Goal: Task Accomplishment & Management: Manage account settings

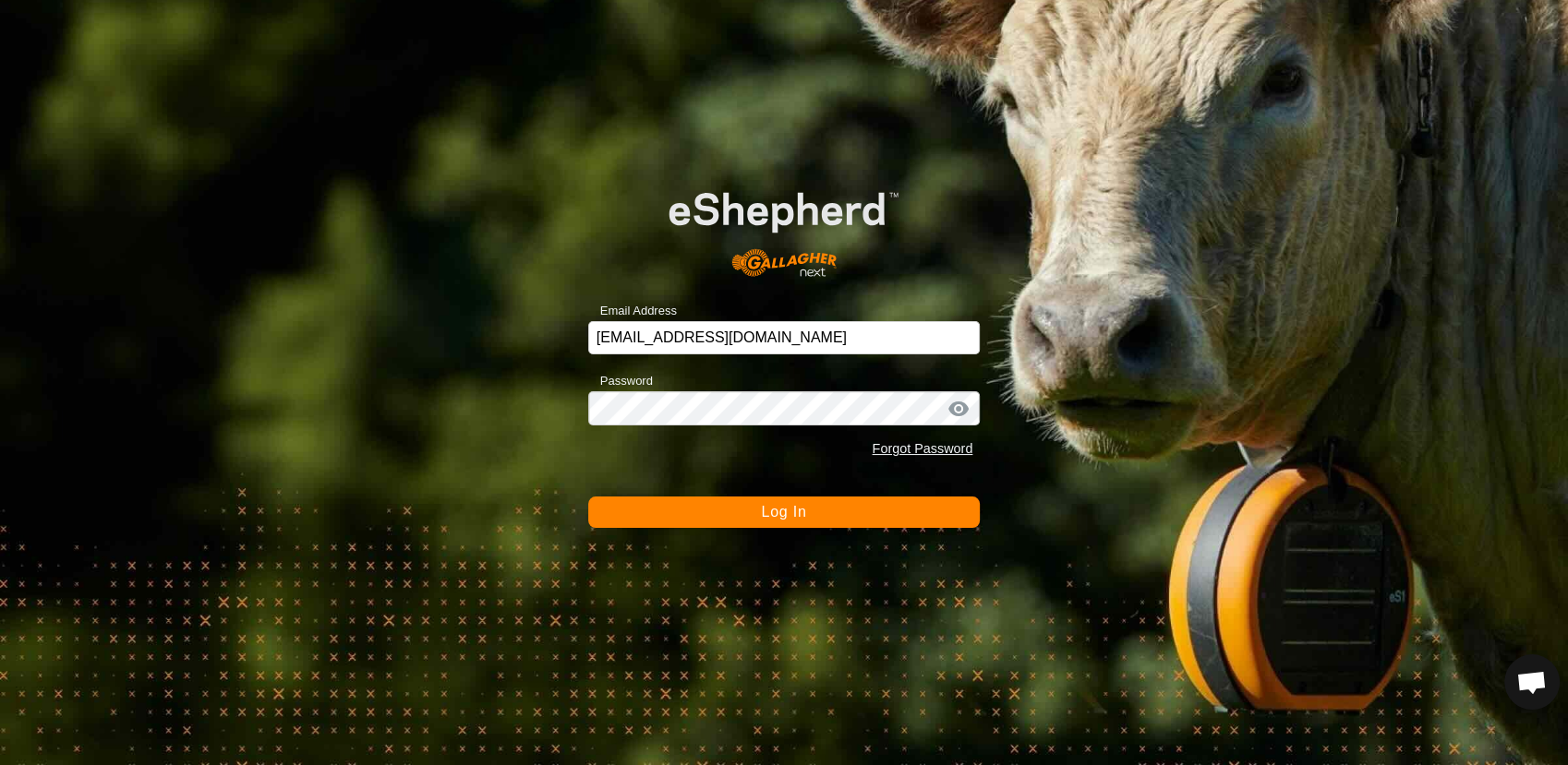
click at [704, 510] on button "Log In" at bounding box center [784, 512] width 392 height 31
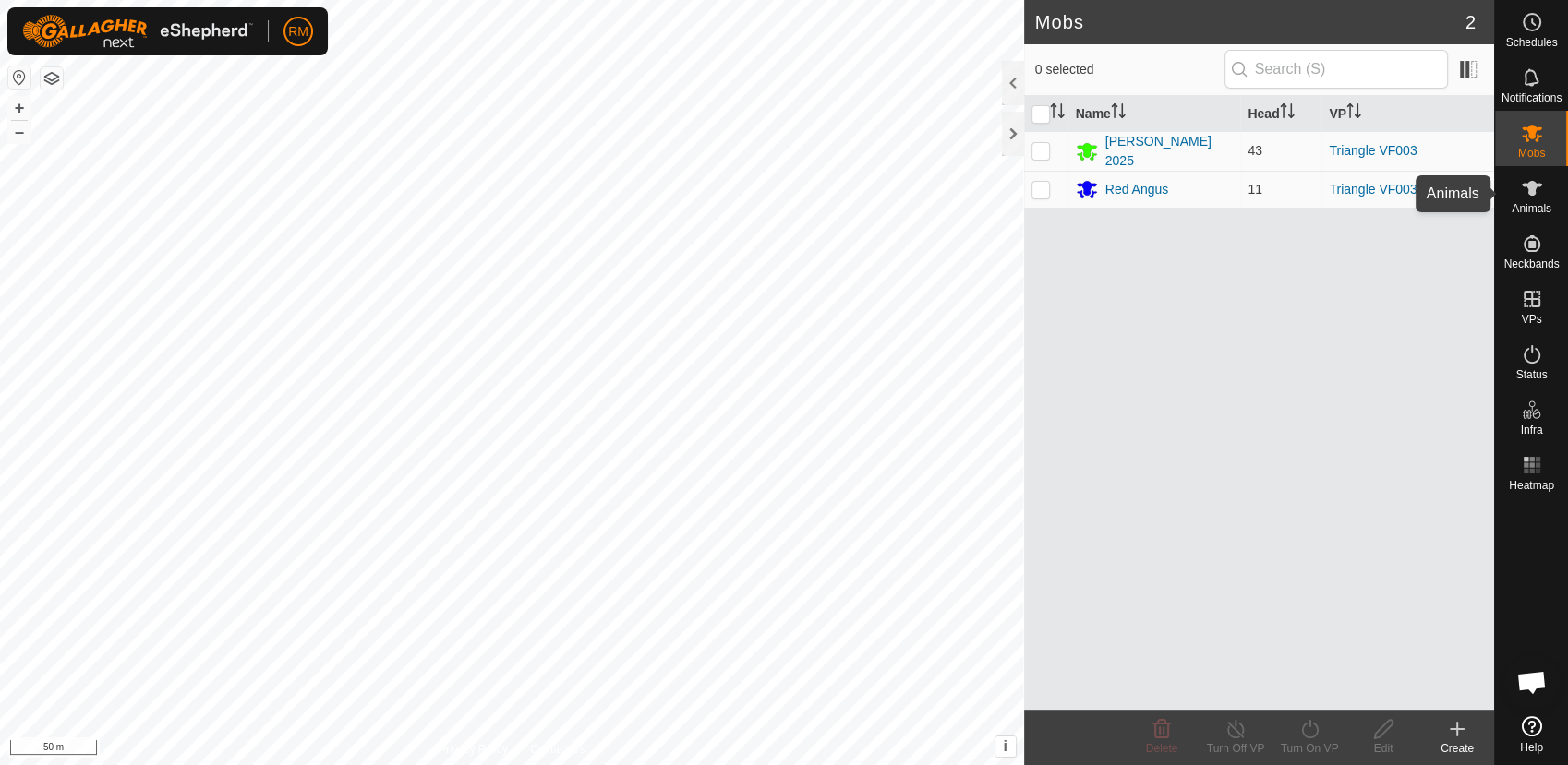
click at [1551, 190] on div "Animals" at bounding box center [1531, 194] width 73 height 55
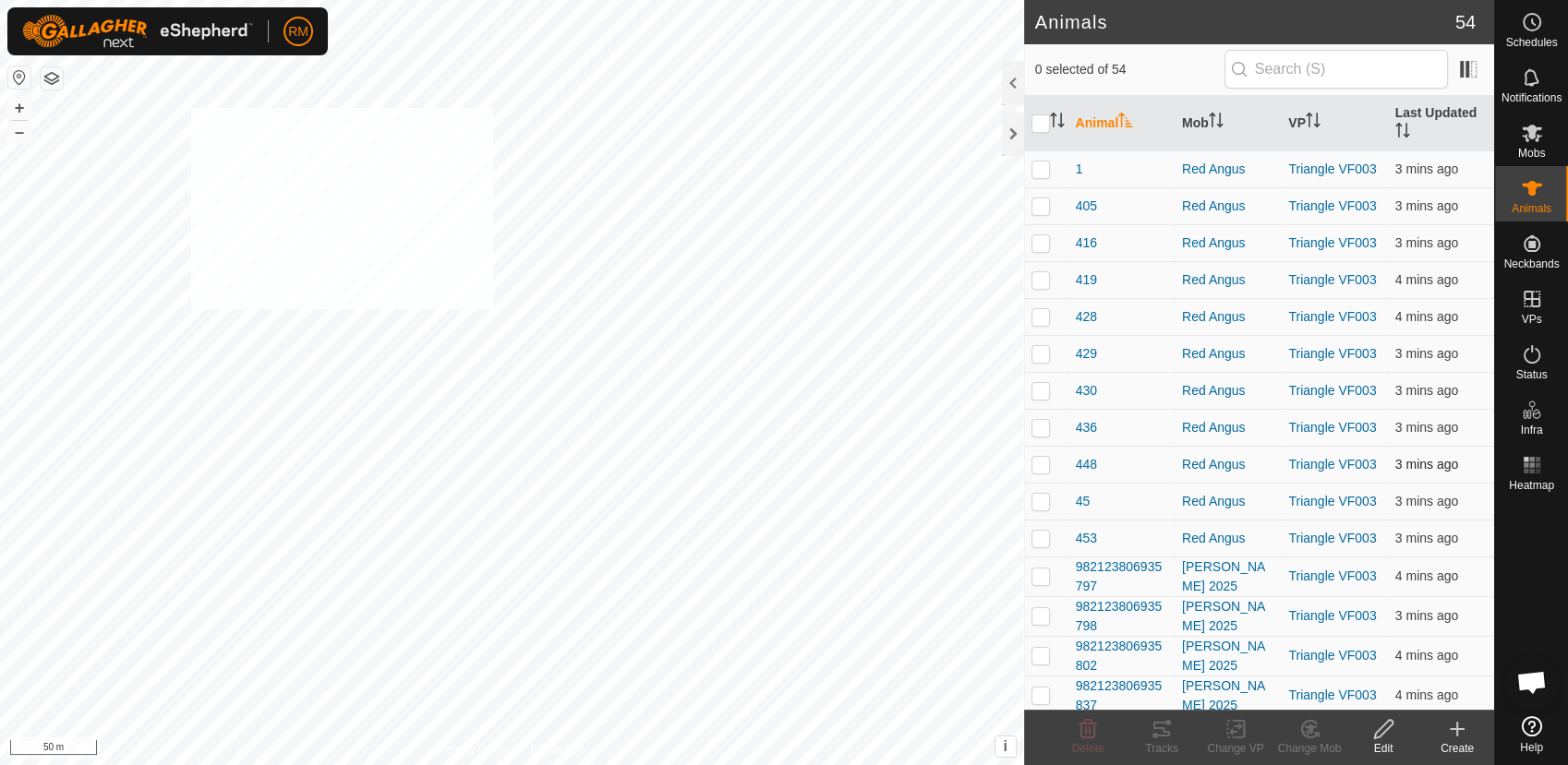
checkbox input "true"
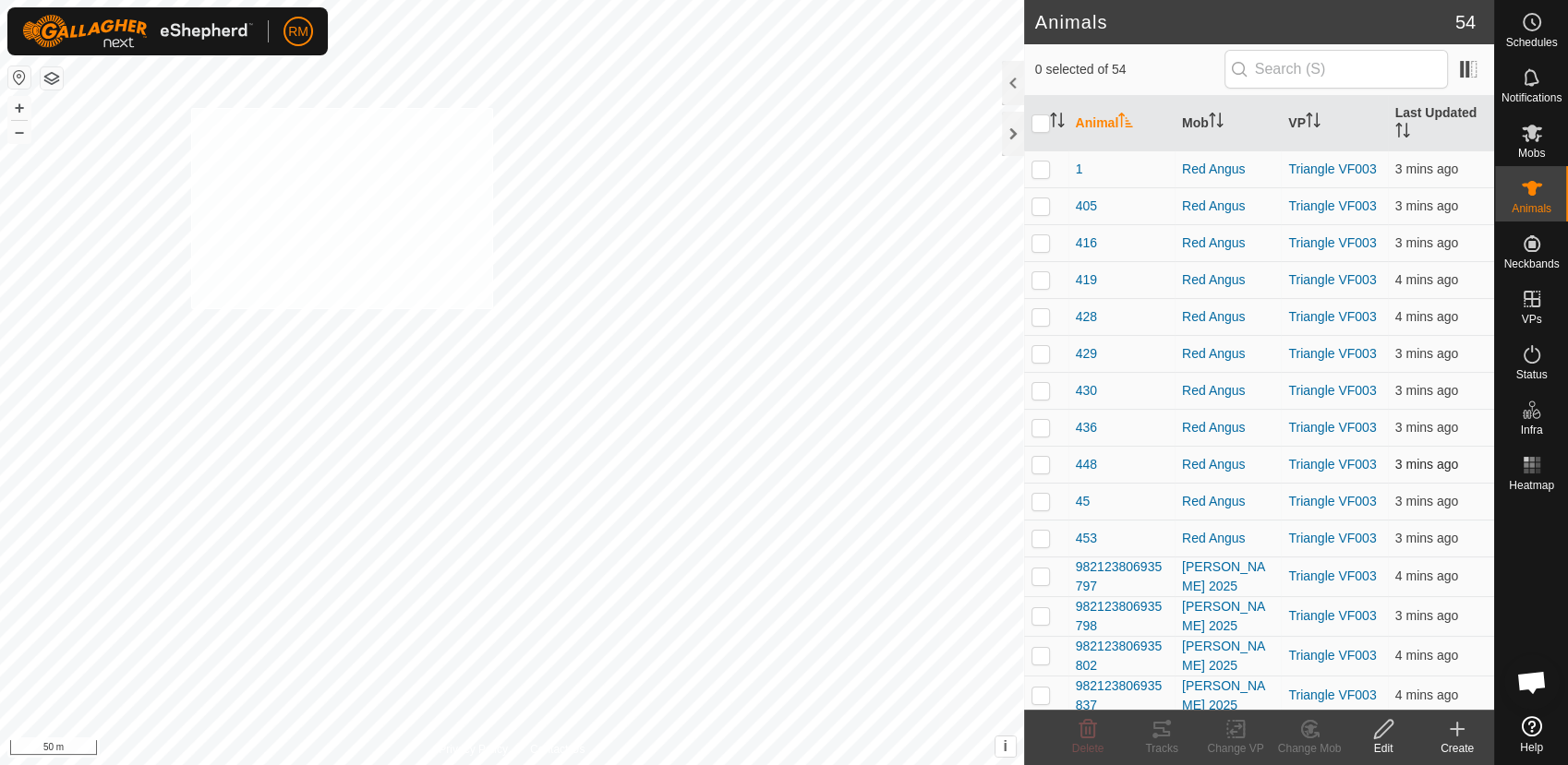
checkbox input "true"
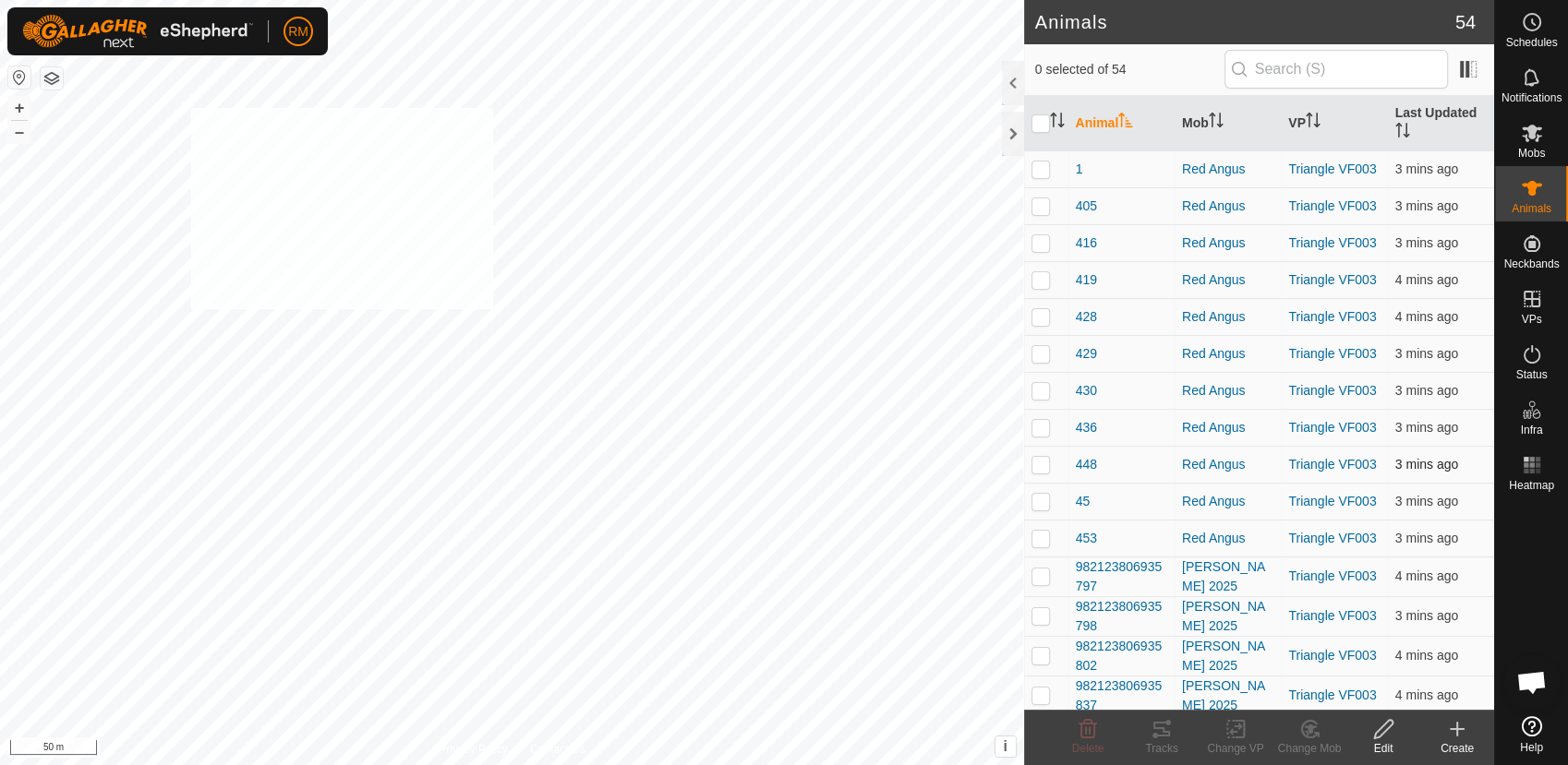
checkbox input "true"
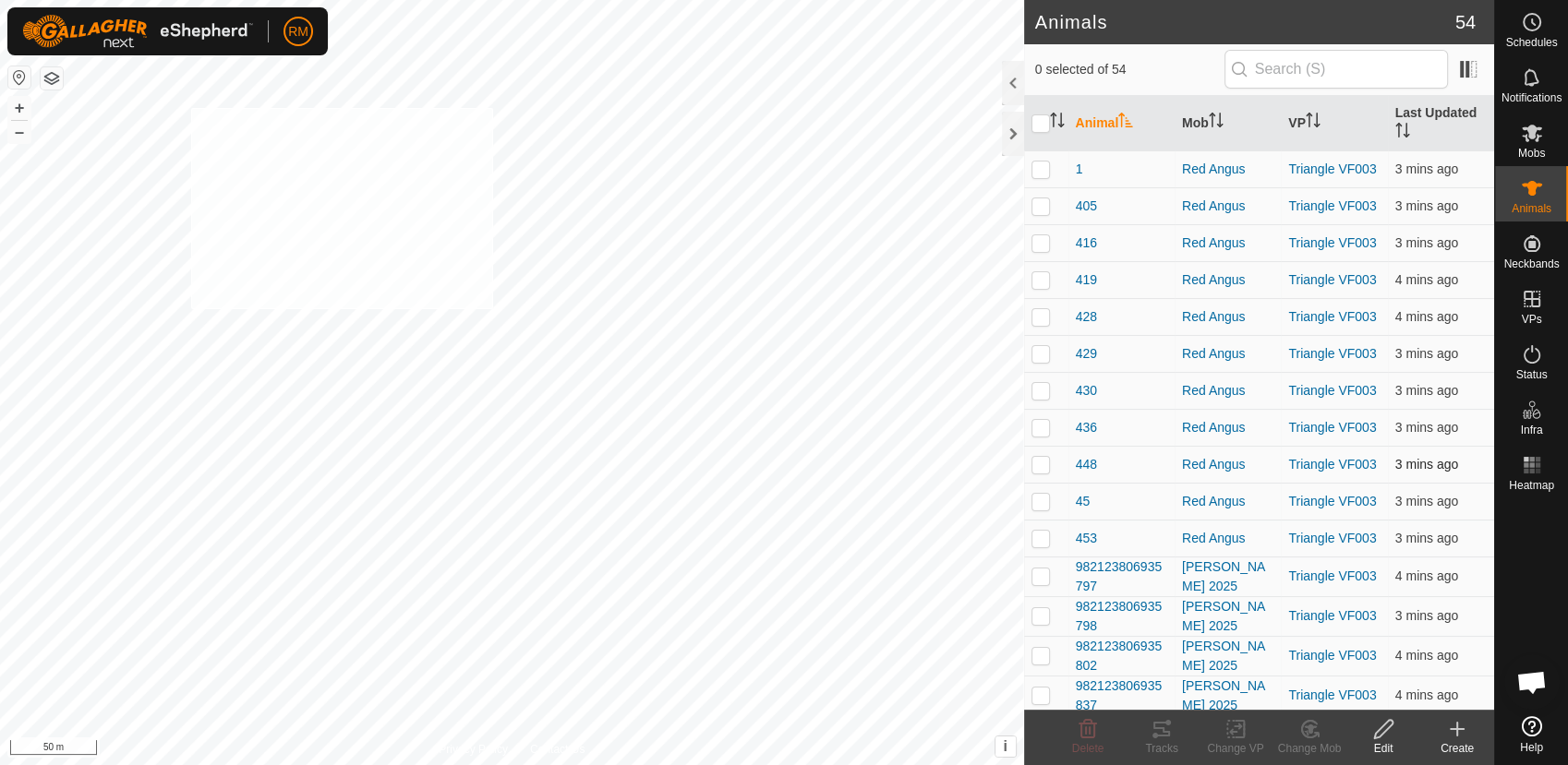
checkbox input "true"
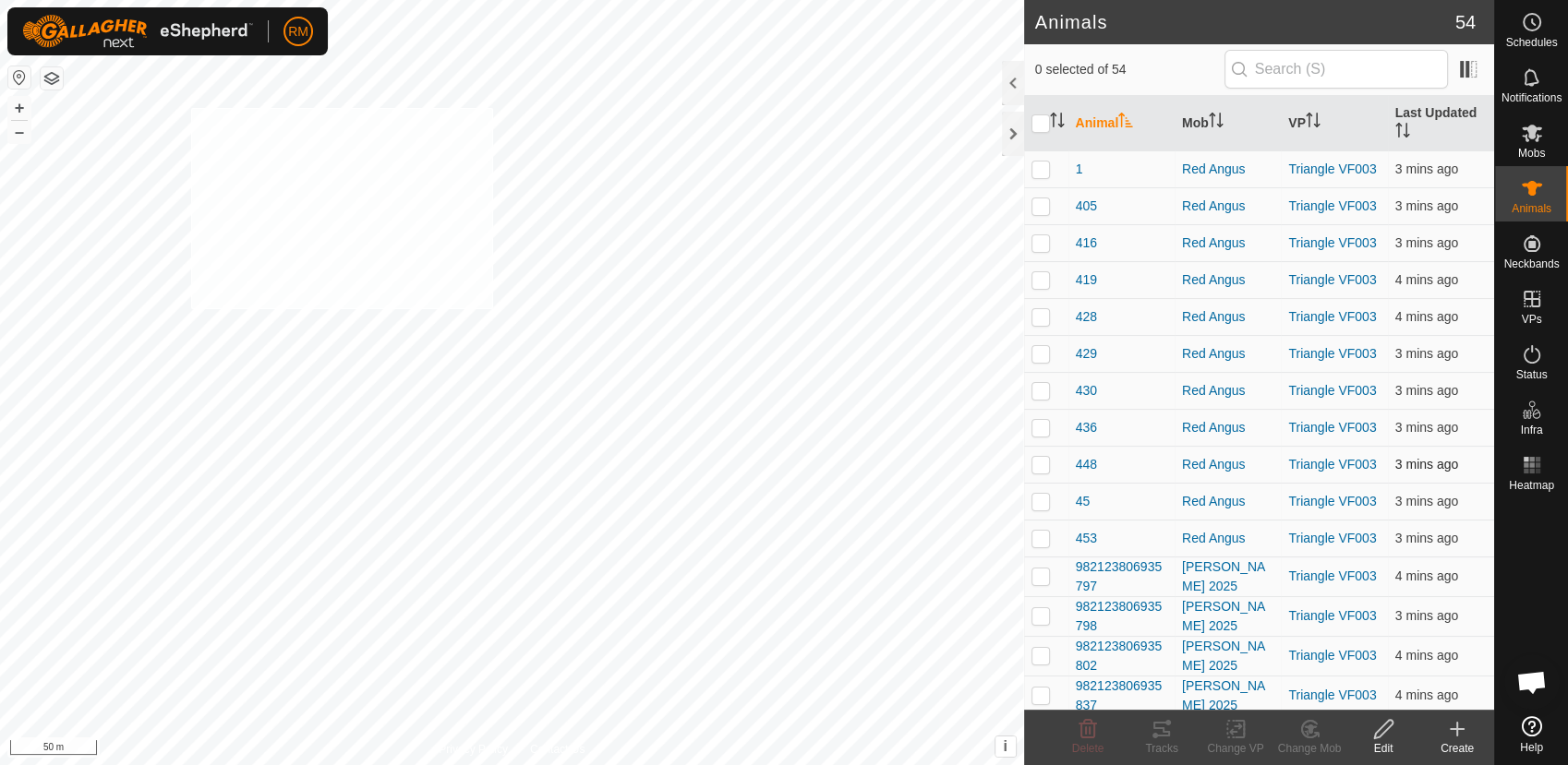
checkbox input "true"
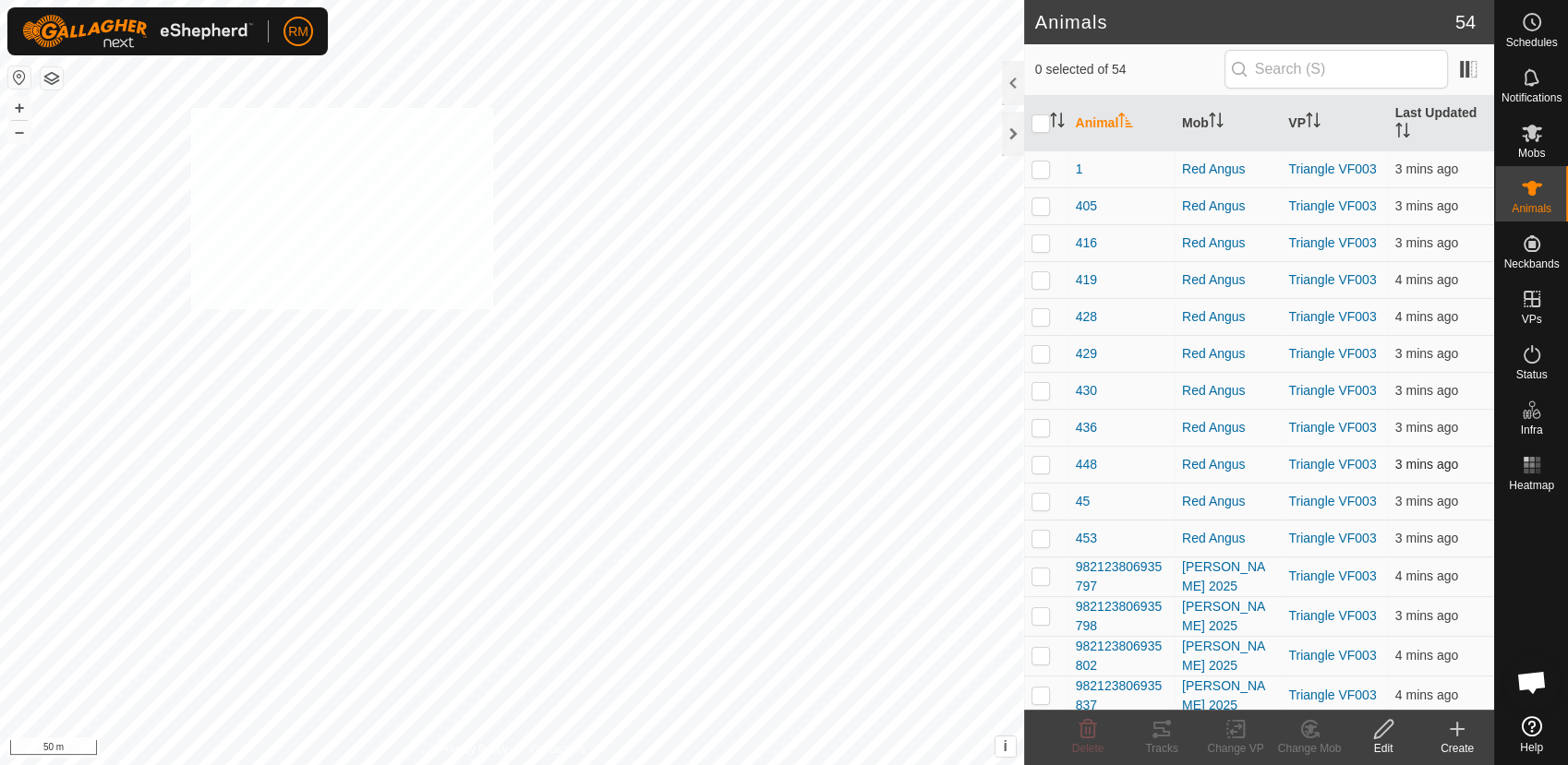
checkbox input "true"
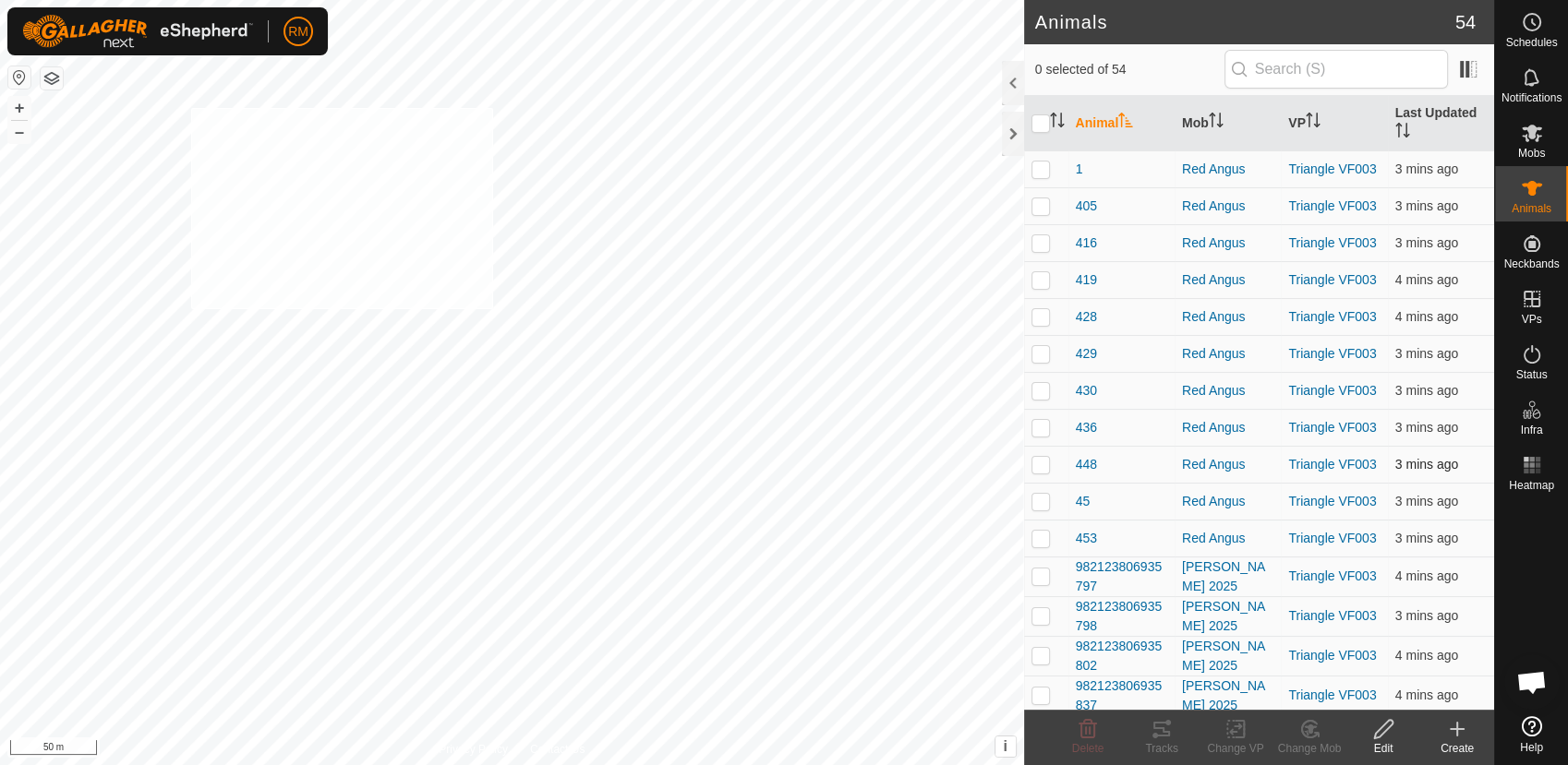
checkbox input "true"
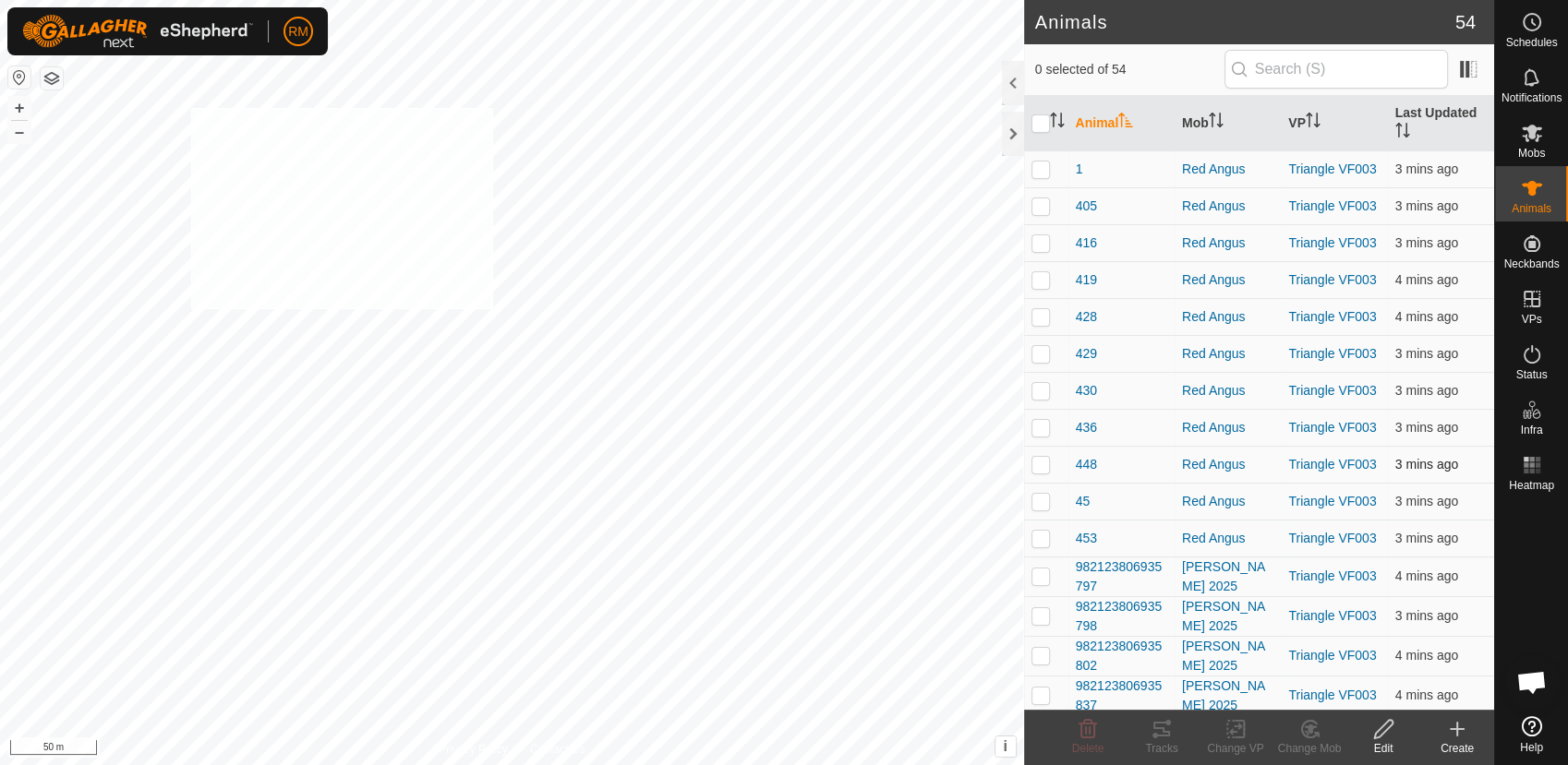
checkbox input "true"
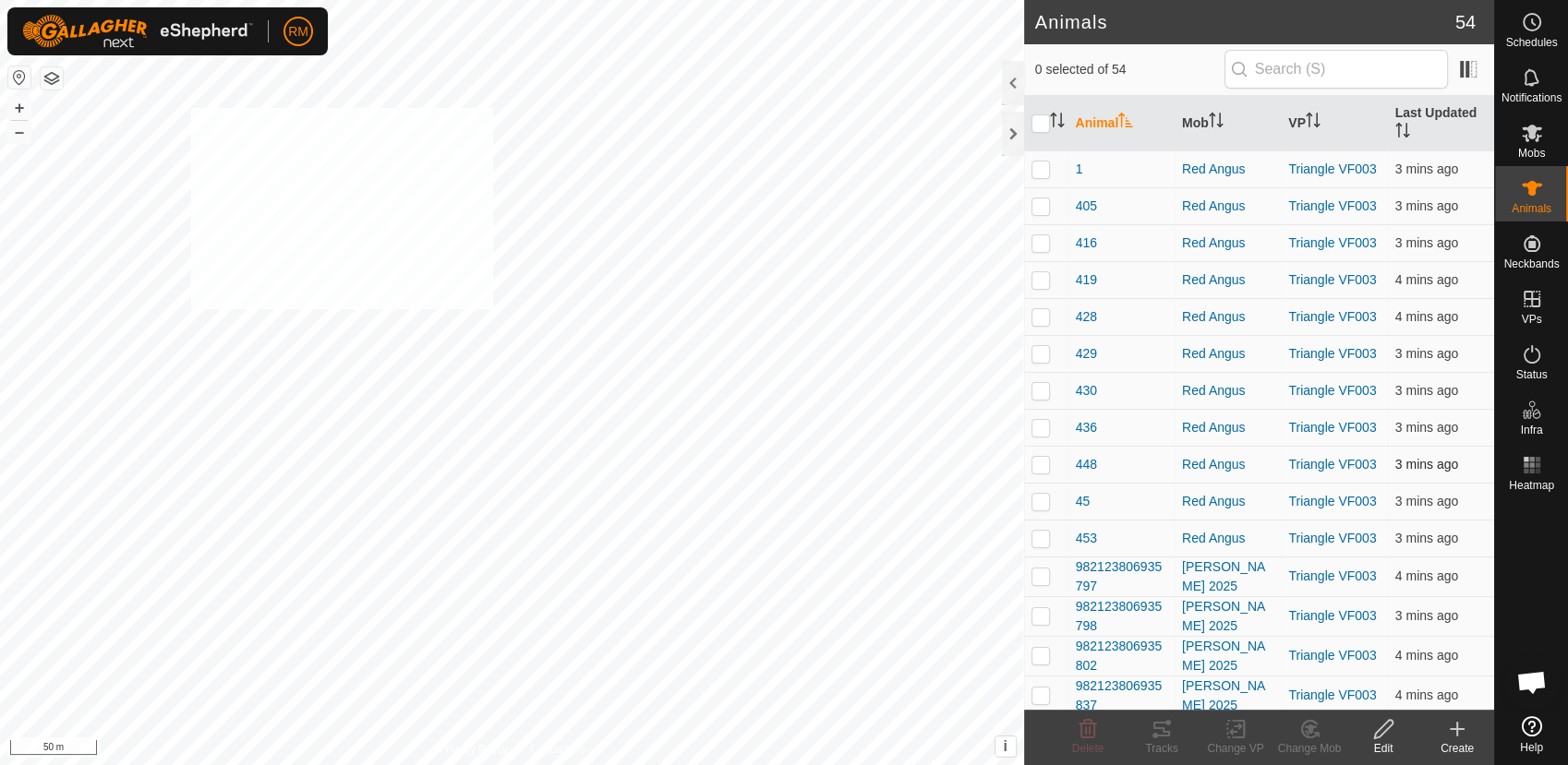
checkbox input "true"
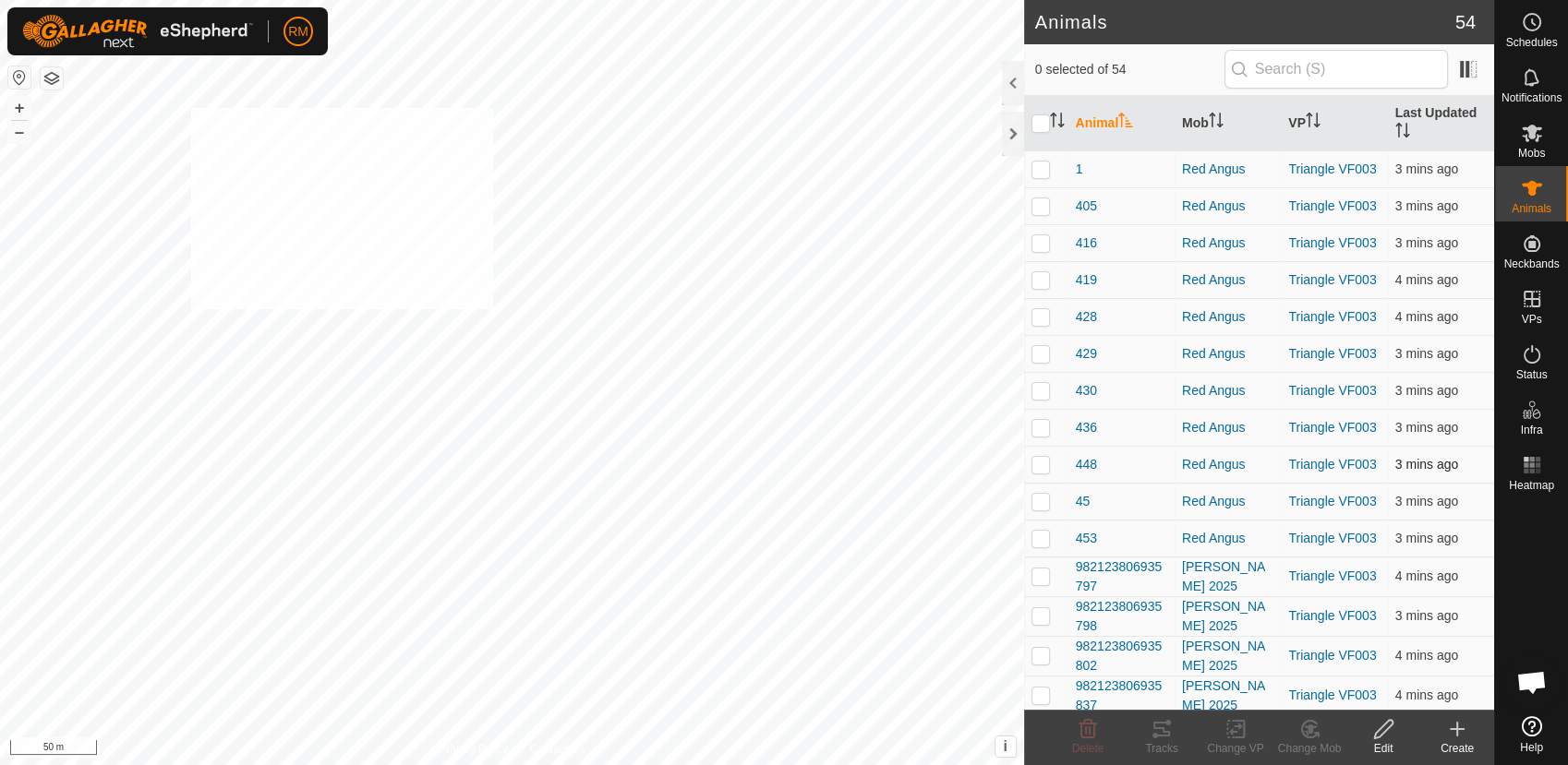
checkbox input "true"
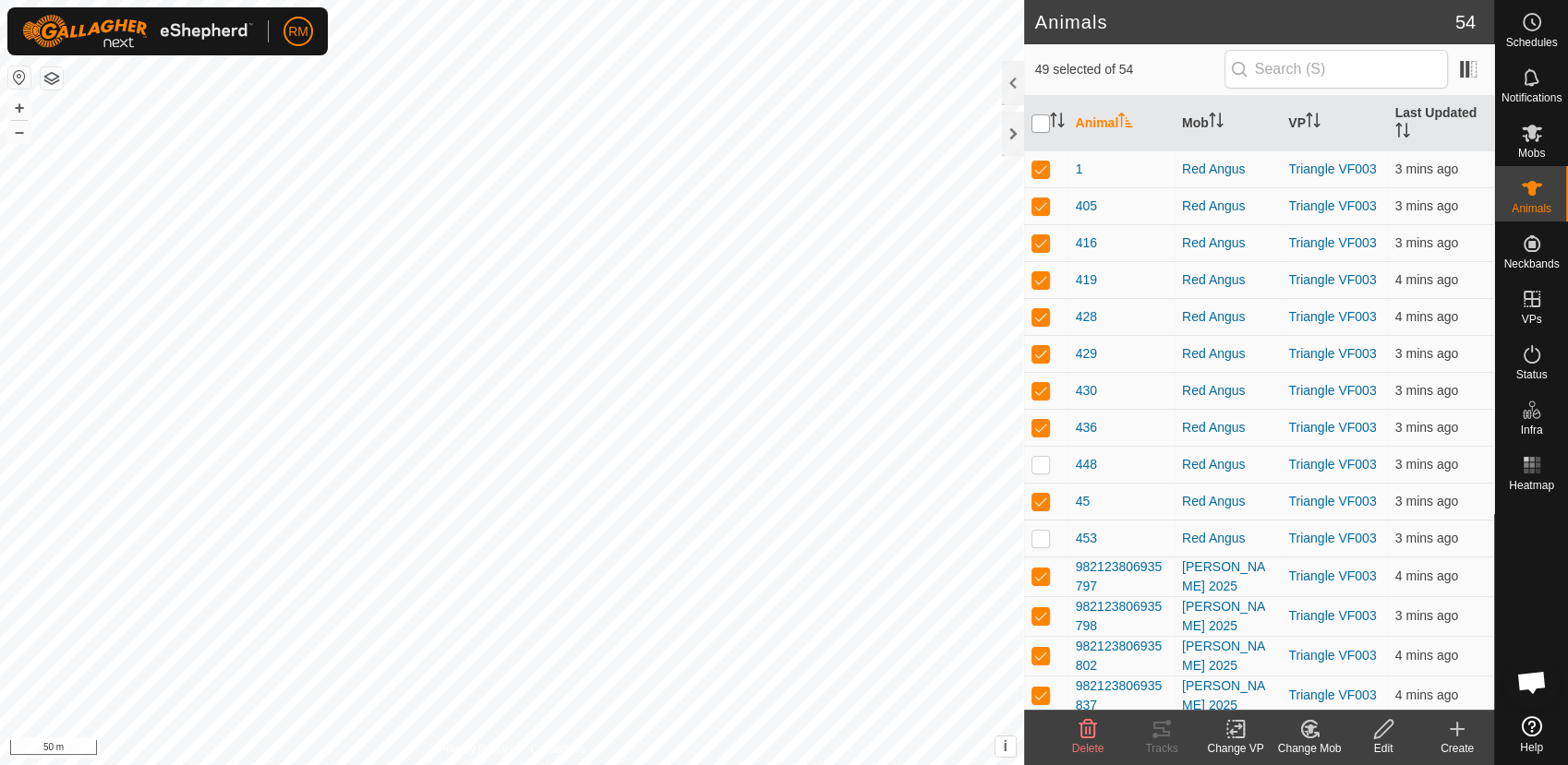
click at [1039, 122] on input "checkbox" at bounding box center [1040, 123] width 19 height 19
checkbox input "true"
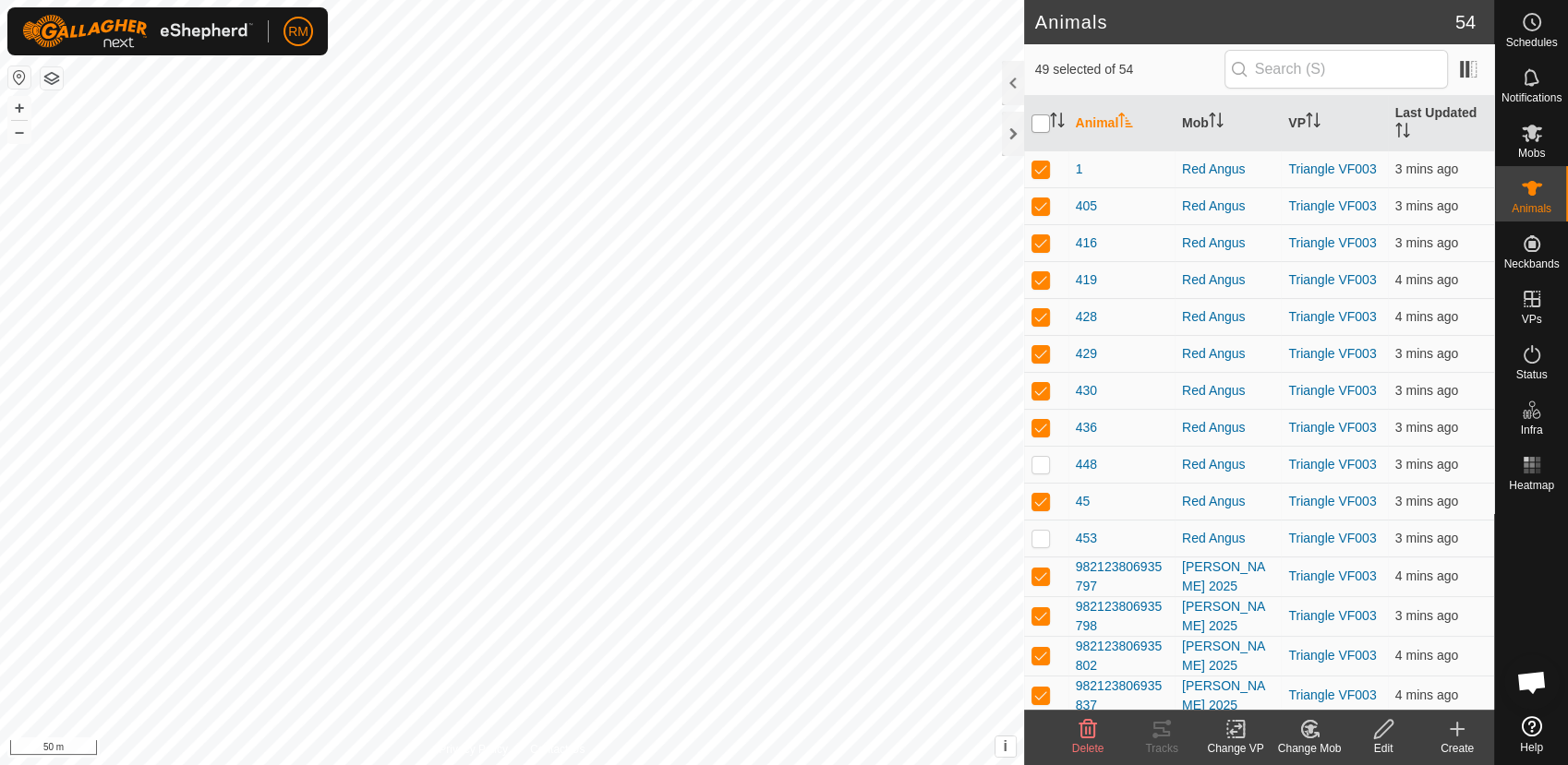
checkbox input "true"
click at [1039, 122] on input "checkbox" at bounding box center [1040, 123] width 19 height 19
checkbox input "false"
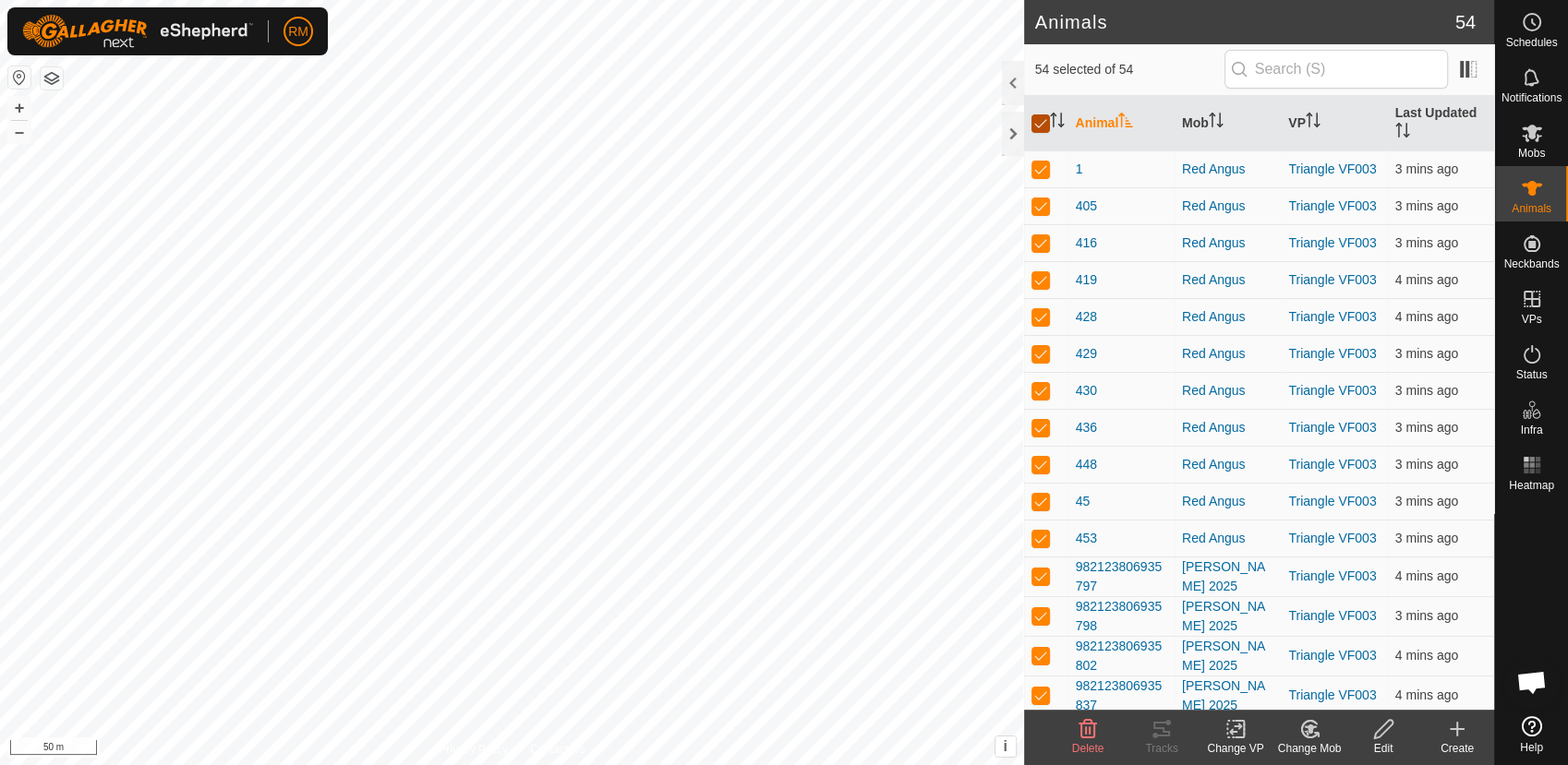
checkbox input "false"
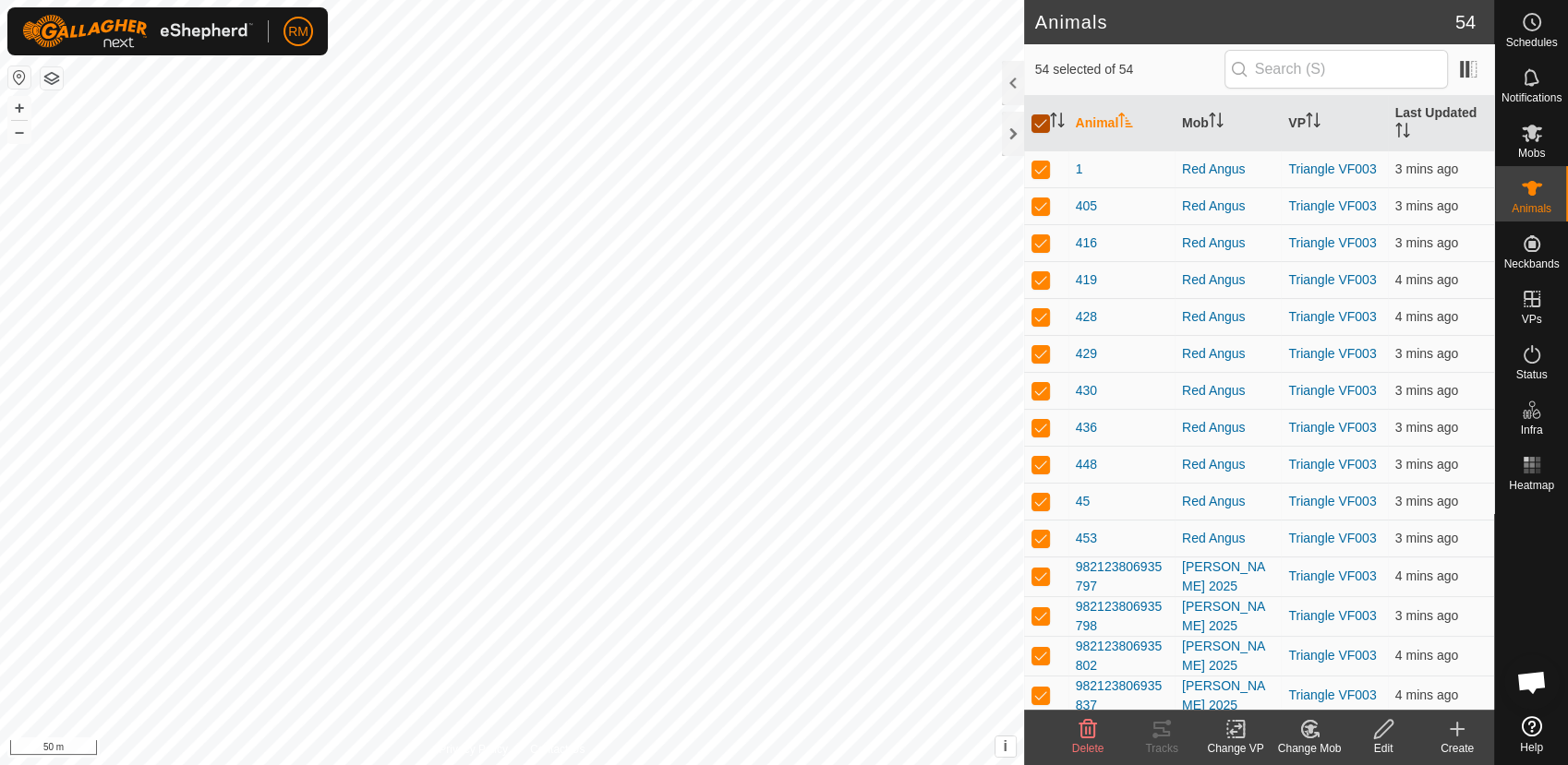
checkbox input "false"
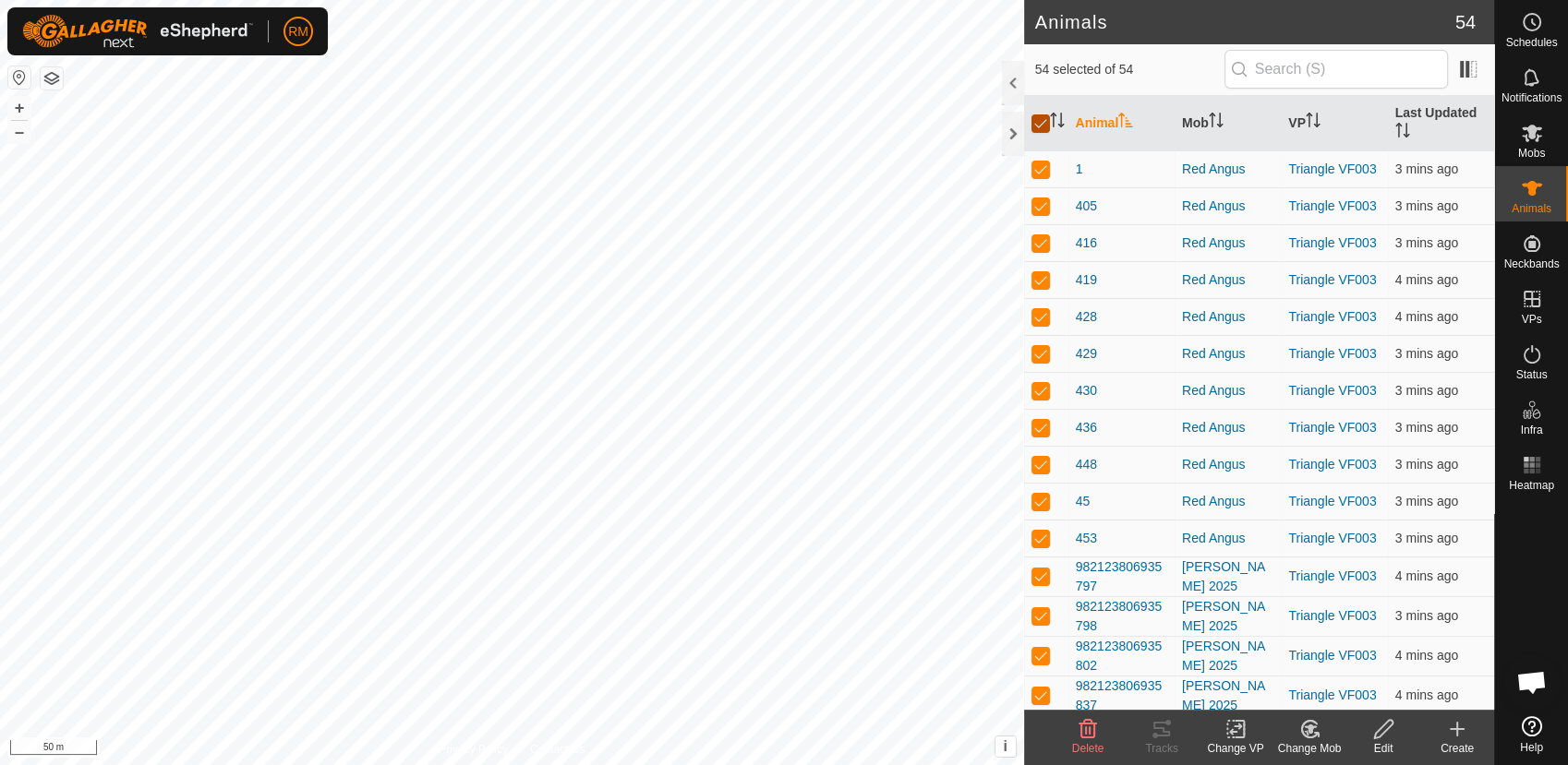
checkbox input "false"
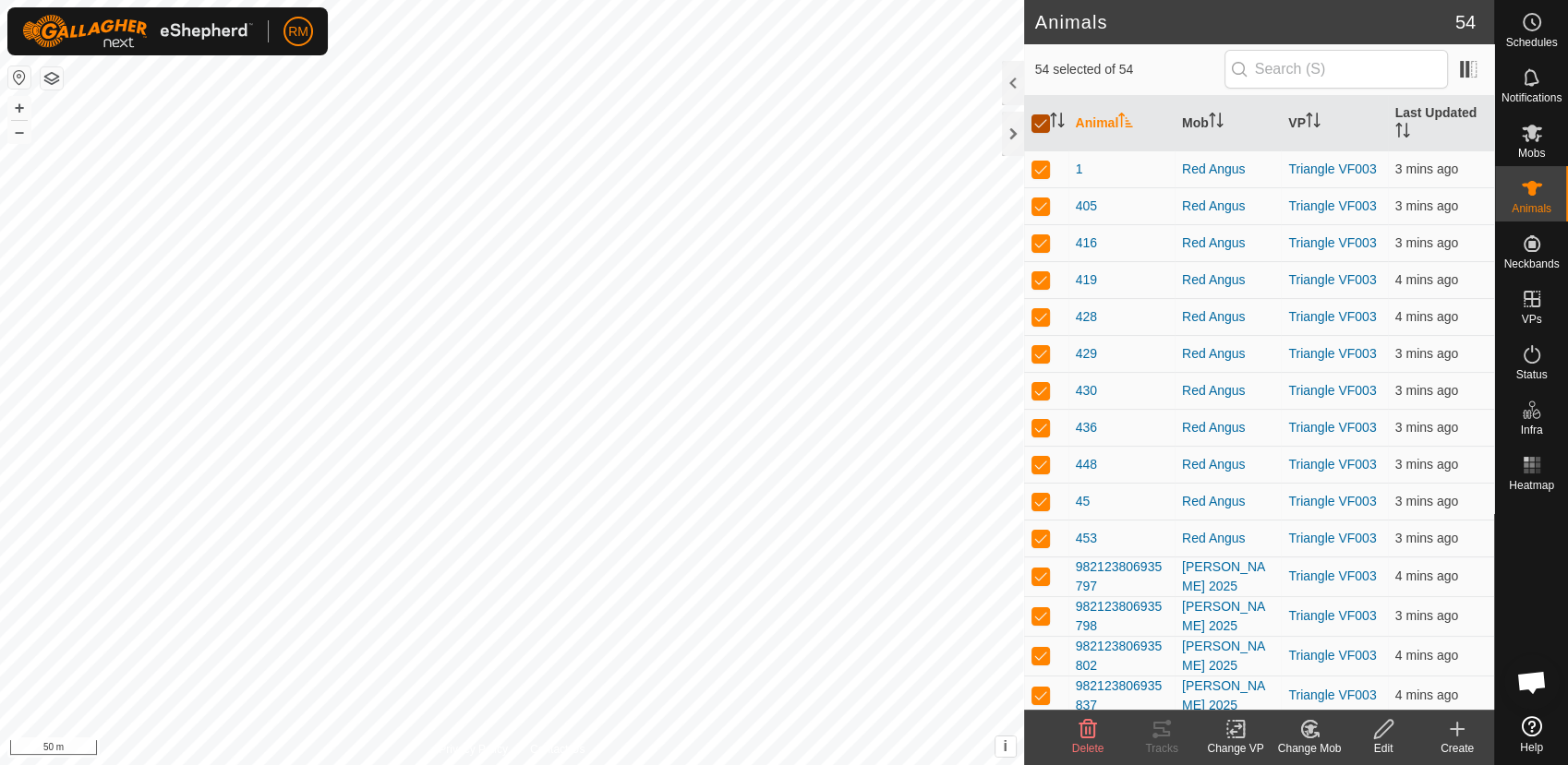
checkbox input "false"
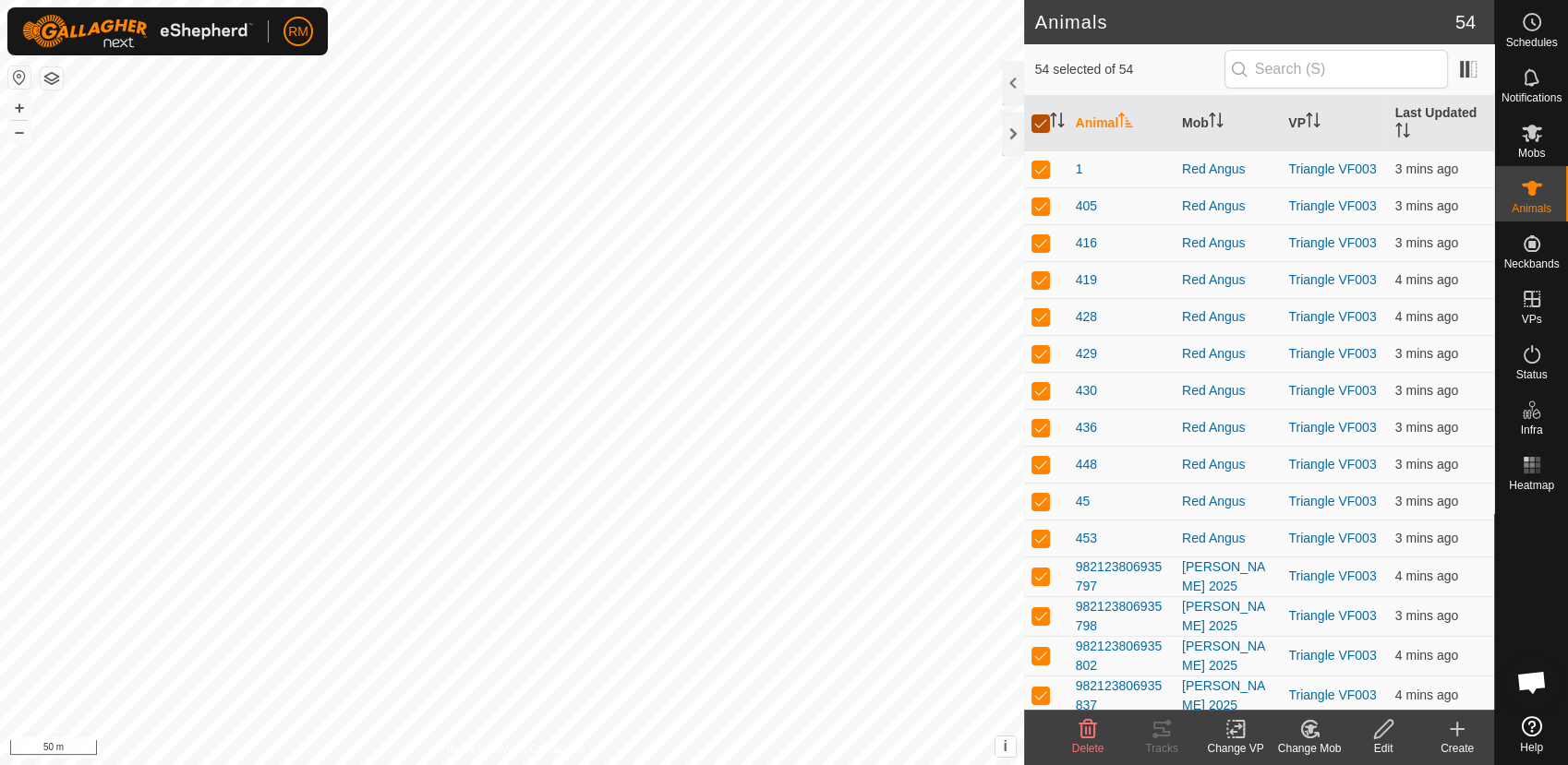
checkbox input "false"
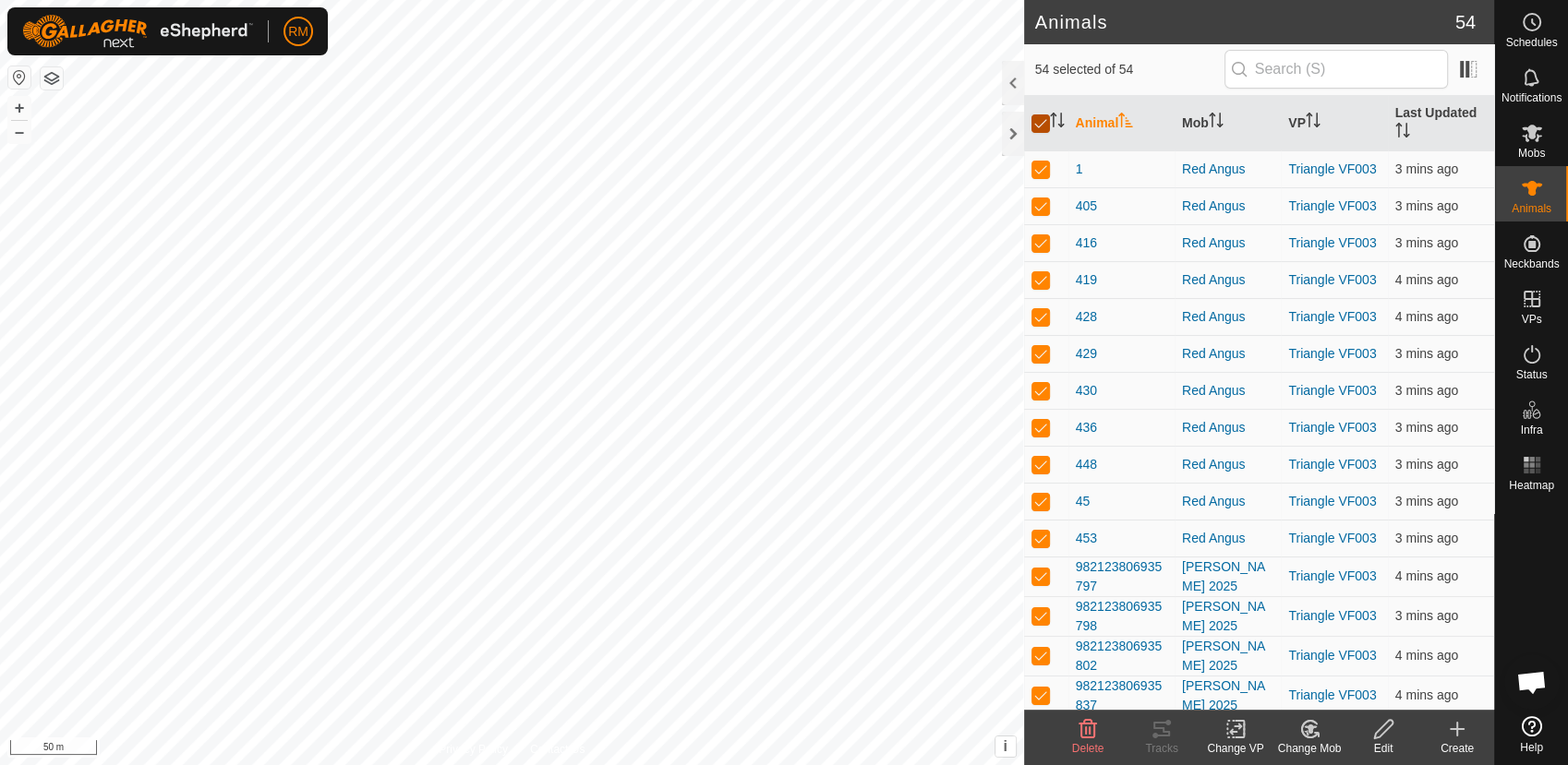
checkbox input "false"
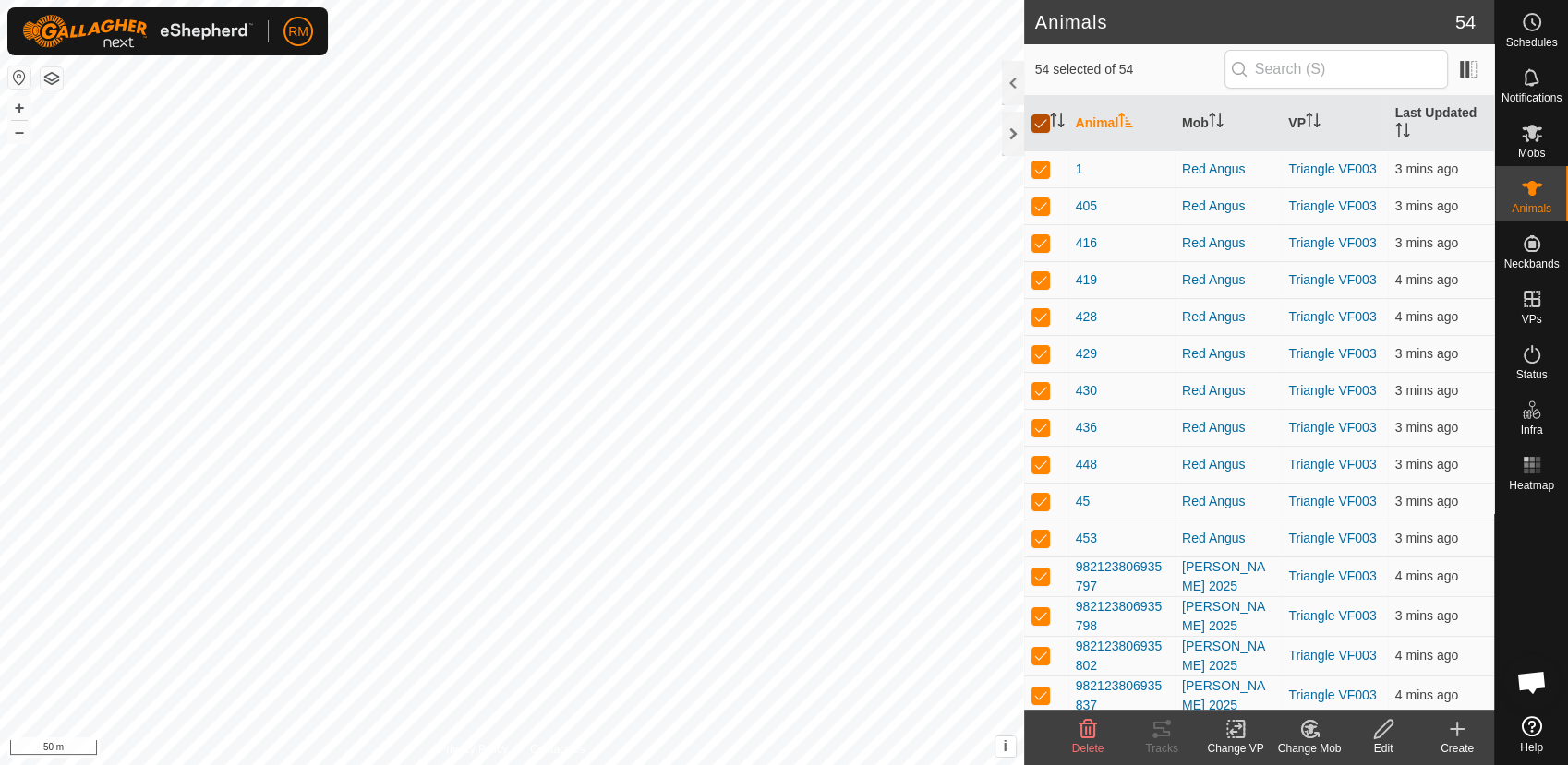
checkbox input "false"
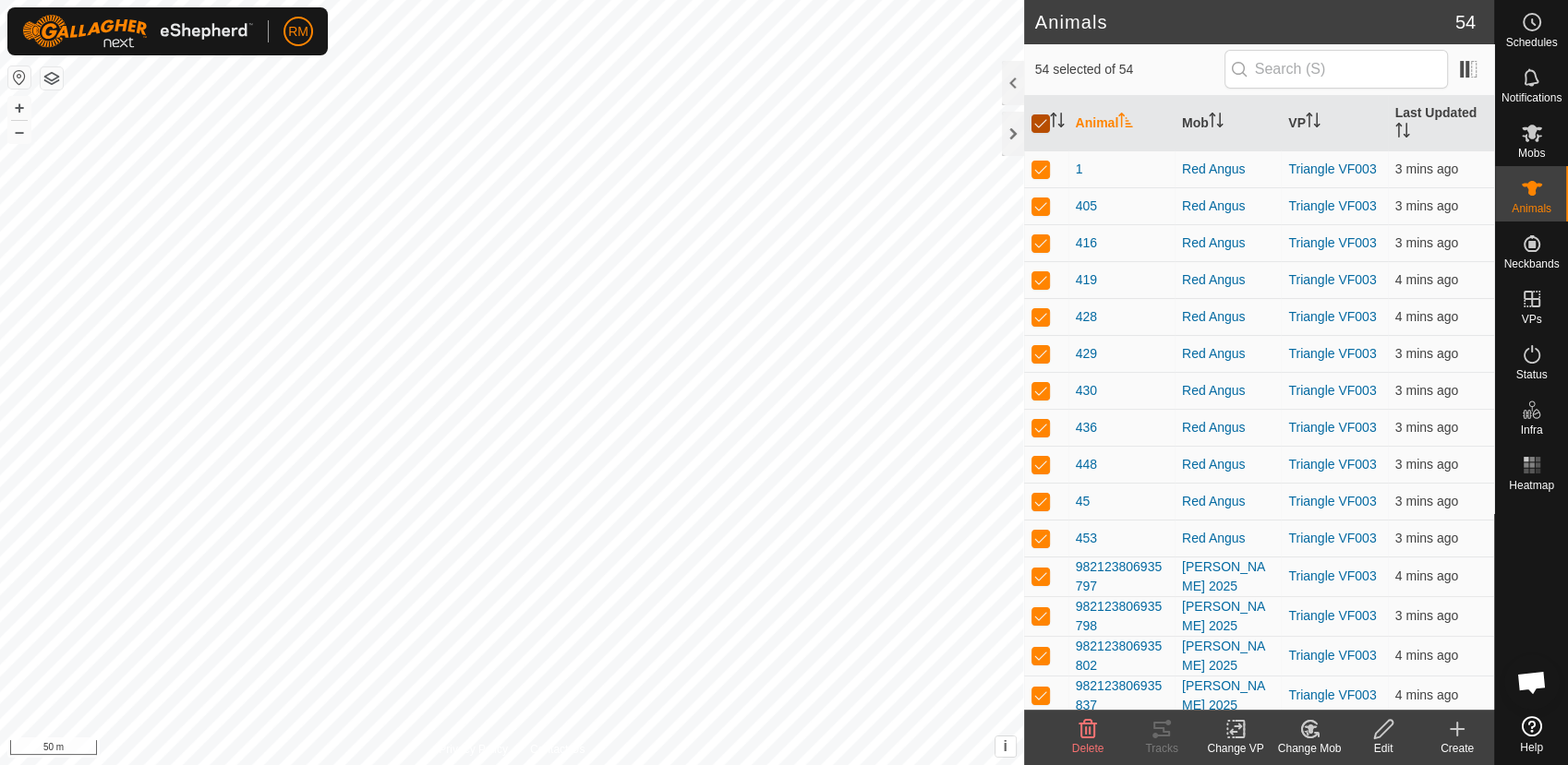
checkbox input "false"
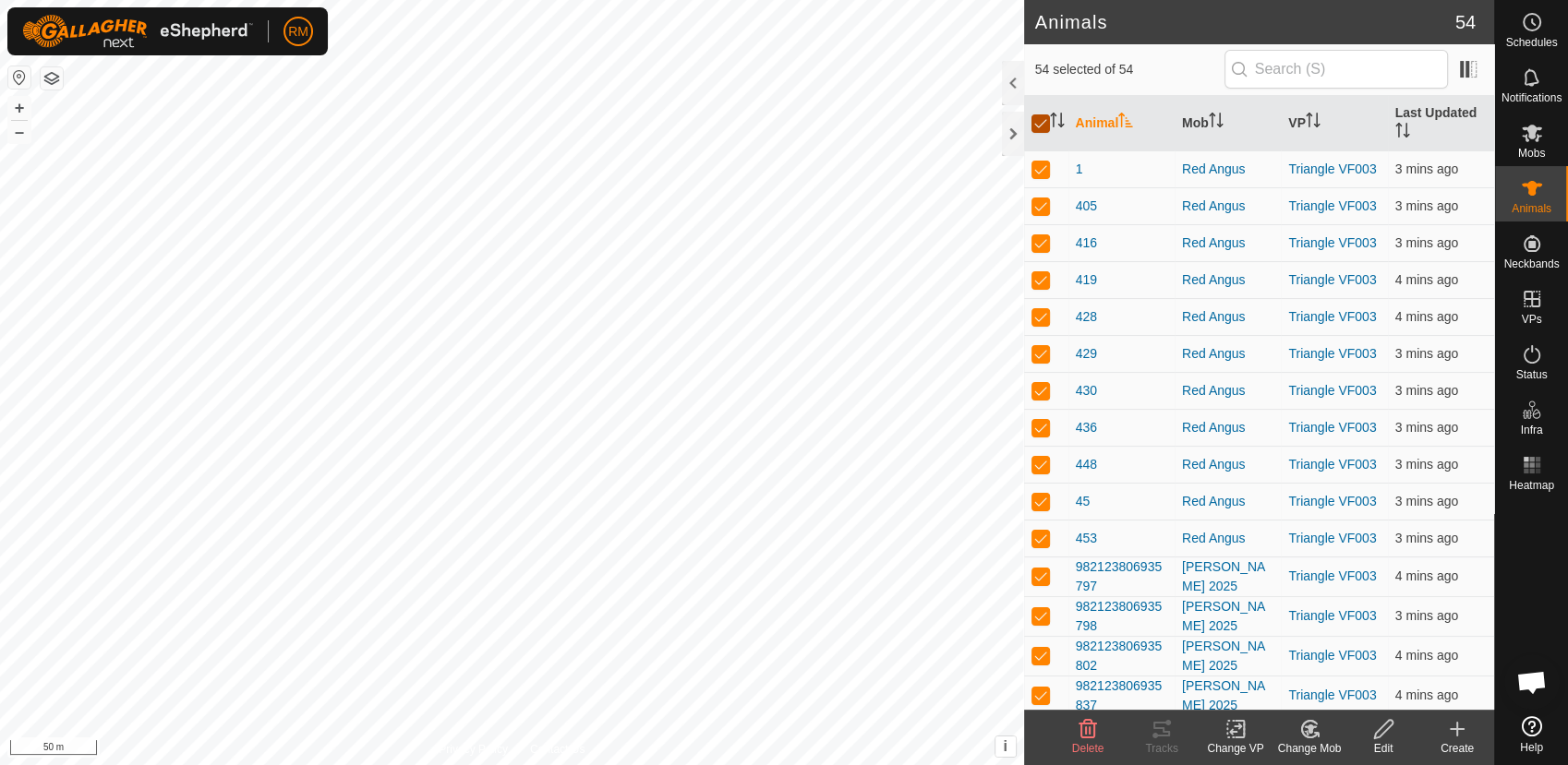
checkbox input "false"
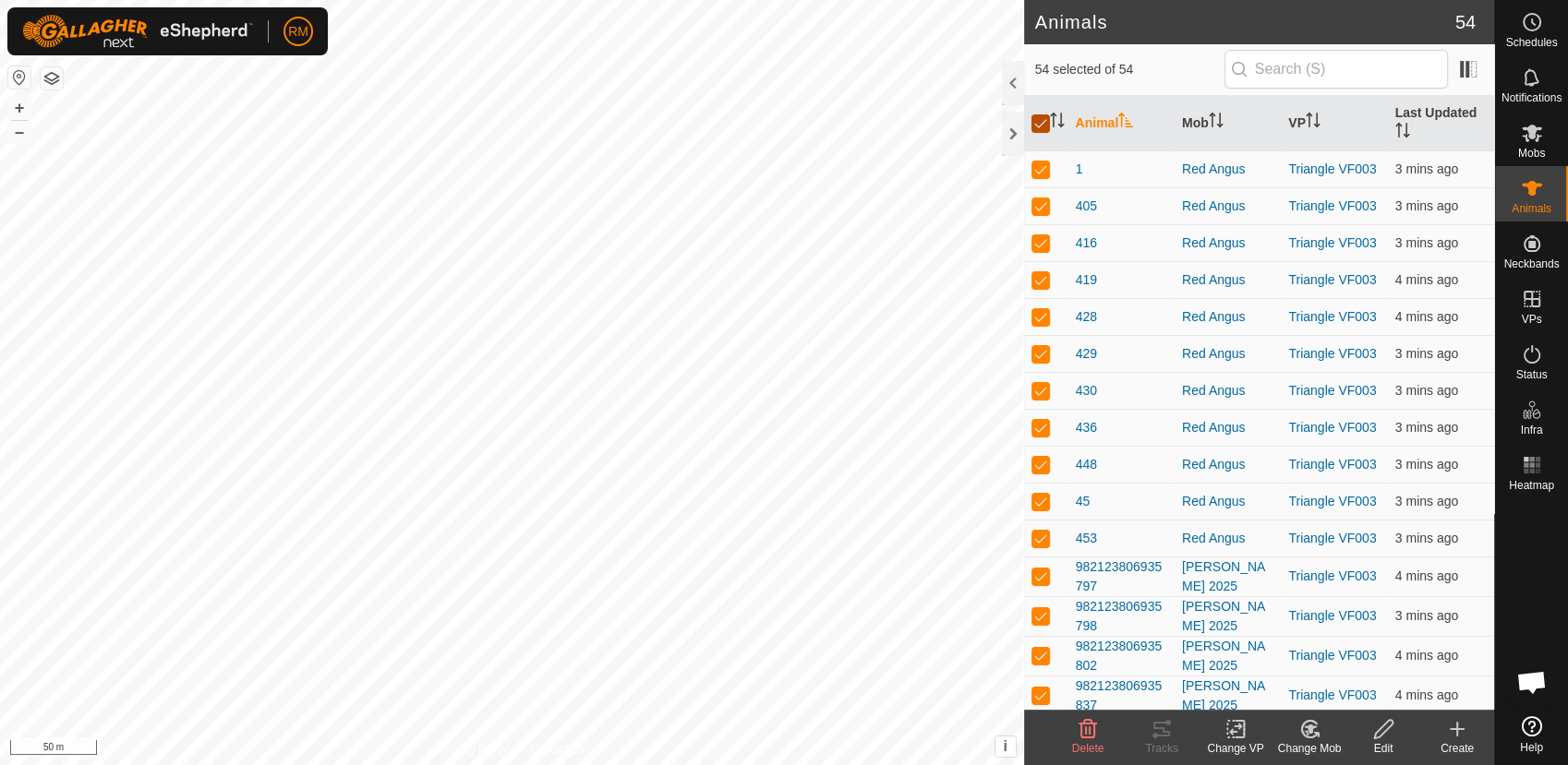
checkbox input "false"
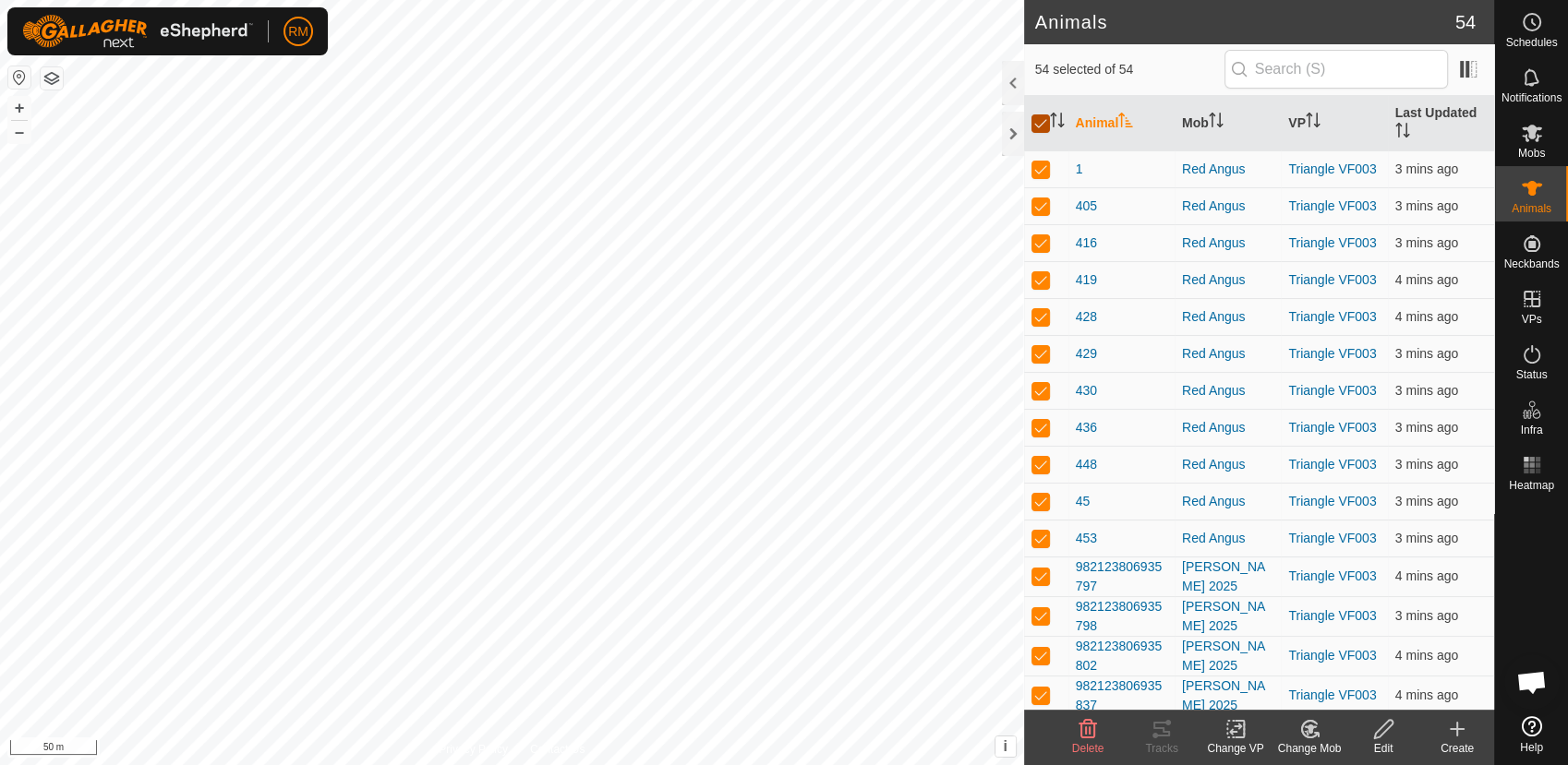
checkbox input "false"
